Goal: Task Accomplishment & Management: Use online tool/utility

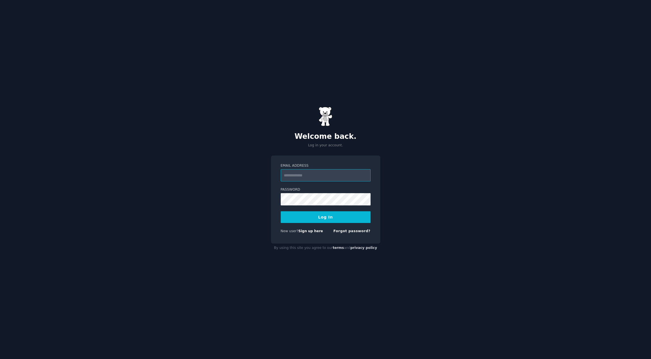
type input "**********"
click at [325, 217] on button "Log In" at bounding box center [326, 218] width 90 height 12
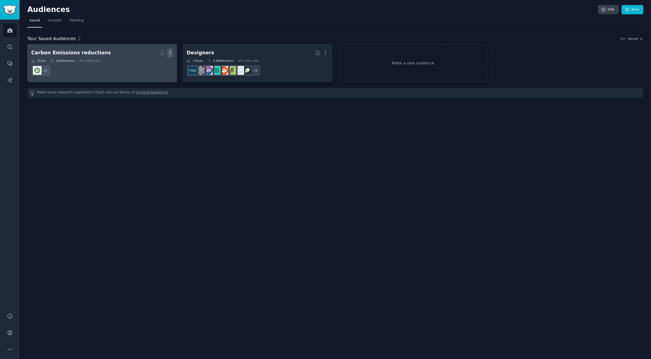
click at [171, 52] on icon "button" at bounding box center [170, 53] width 6 height 6
click at [155, 64] on p "Delete" at bounding box center [154, 65] width 13 height 6
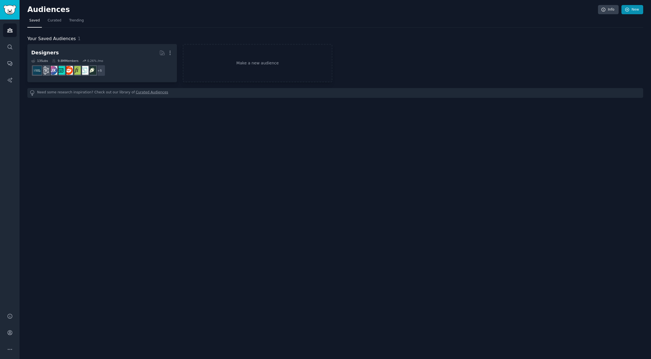
click at [636, 7] on link "New" at bounding box center [633, 9] width 22 height 9
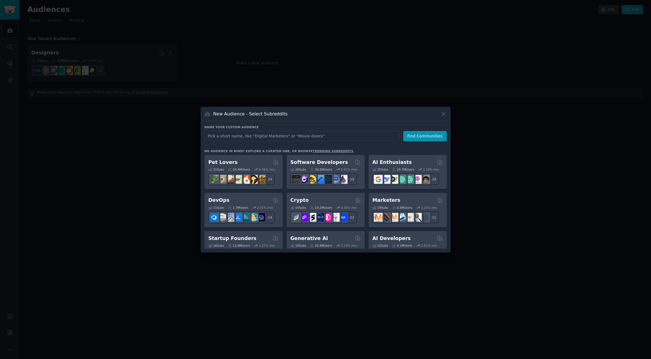
click at [287, 135] on input "text" at bounding box center [302, 136] width 195 height 10
type input "Callisthenics"
click at [415, 140] on button "Find Communities" at bounding box center [425, 136] width 44 height 10
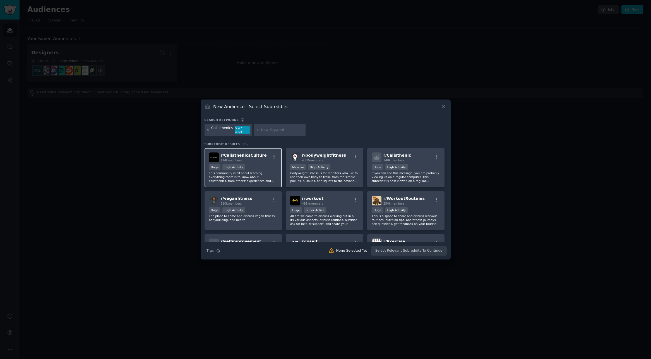
click at [259, 167] on div "Huge High Activity" at bounding box center [243, 167] width 69 height 7
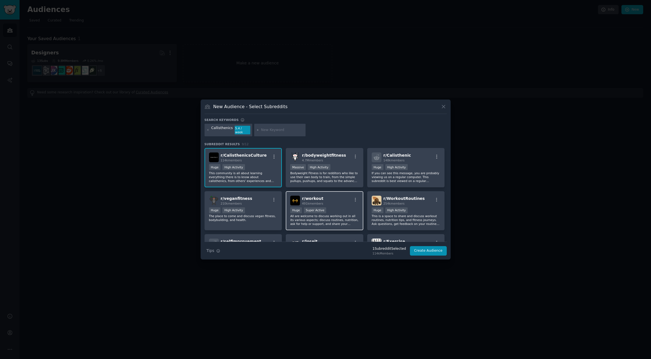
click at [347, 215] on p "All are welcome to discuss working out in all its various aspects; discuss rout…" at bounding box center [324, 220] width 69 height 12
click at [339, 164] on div "Massive High Activity" at bounding box center [324, 167] width 69 height 7
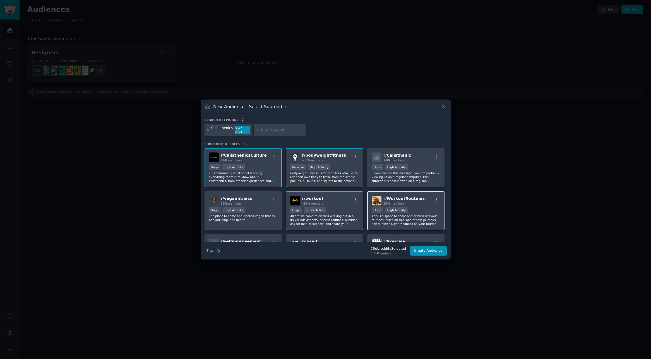
click at [418, 211] on div "Huge High Activity" at bounding box center [406, 211] width 69 height 7
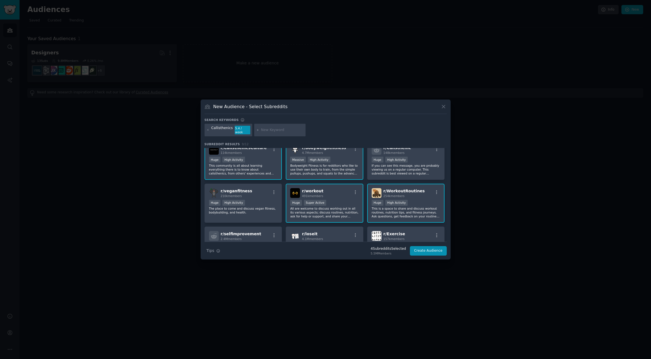
scroll to position [7, 0]
click at [265, 198] on div "r/ veganfitness 210k members Huge High Activity The place to come and discuss v…" at bounding box center [244, 204] width 78 height 39
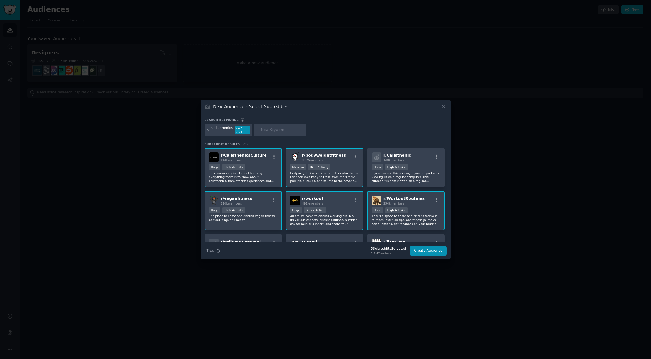
scroll to position [0, 0]
click at [271, 131] on input "text" at bounding box center [282, 130] width 42 height 5
type input "Ring workouts"
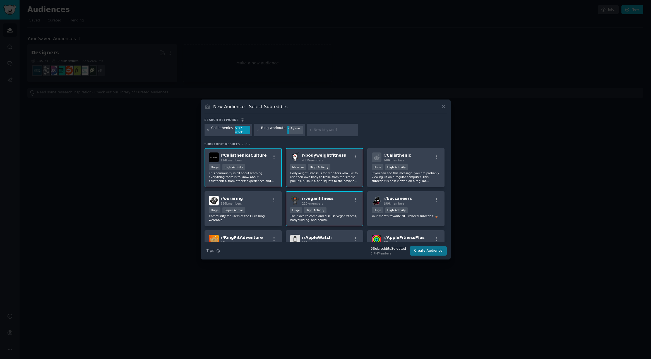
click at [428, 247] on button "Create Audience" at bounding box center [428, 250] width 37 height 9
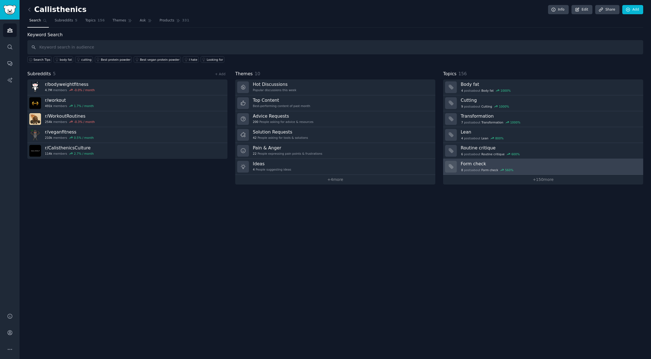
click at [525, 166] on h3 "Form check" at bounding box center [550, 164] width 179 height 6
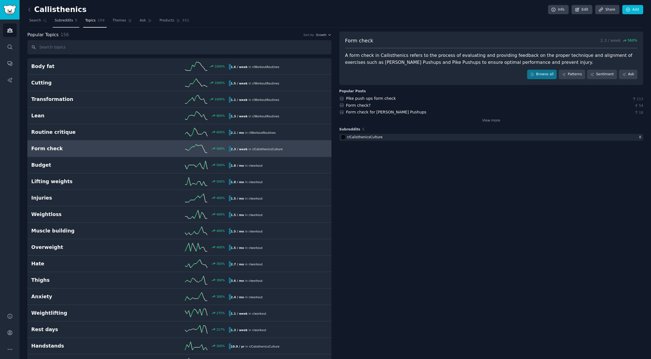
click at [62, 22] on span "Subreddits" at bounding box center [64, 20] width 18 height 5
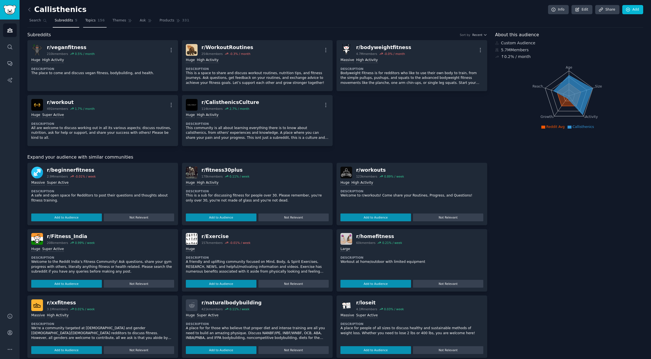
click at [93, 21] on span "Topics" at bounding box center [90, 20] width 10 height 5
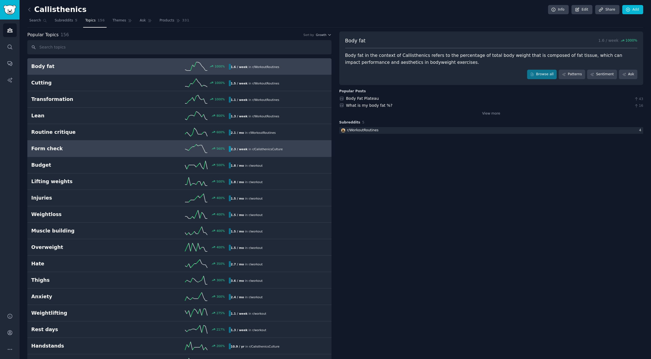
click at [142, 145] on div "560 %" at bounding box center [179, 149] width 99 height 8
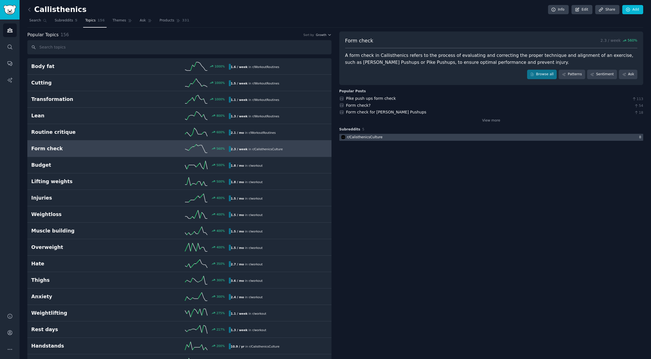
click at [391, 136] on div at bounding box center [491, 137] width 304 height 7
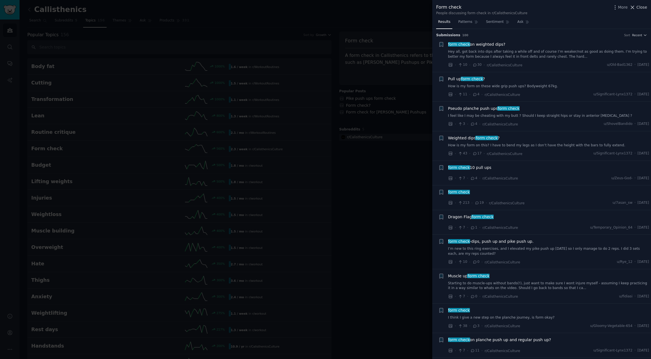
click at [636, 9] on button "Close" at bounding box center [639, 7] width 18 height 6
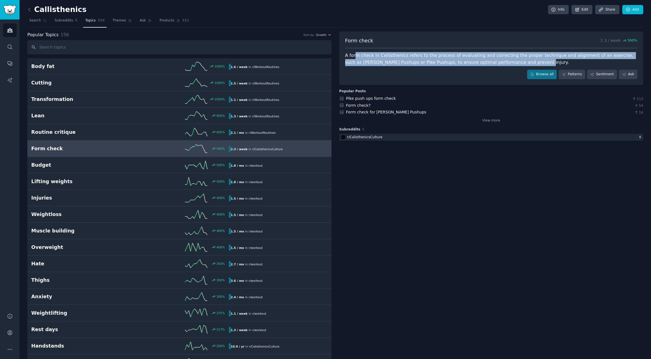
drag, startPoint x: 505, startPoint y: 64, endPoint x: 354, endPoint y: 54, distance: 151.9
click at [354, 54] on div "A form check in Callisthenics refers to the process of evaluating and correctin…" at bounding box center [491, 59] width 293 height 14
